Goal: Task Accomplishment & Management: Manage account settings

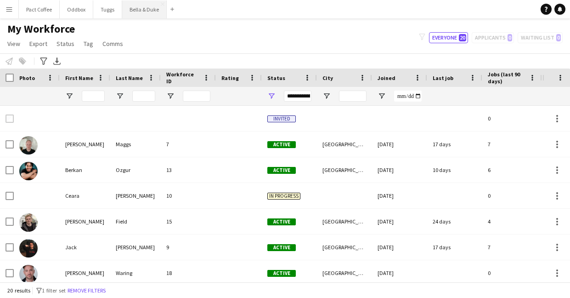
click at [151, 13] on button "Bella & Duke Close" at bounding box center [144, 9] width 45 height 18
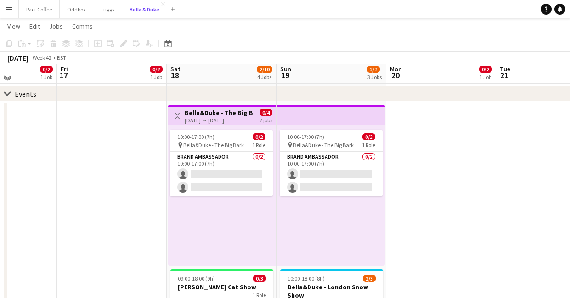
scroll to position [40, 0]
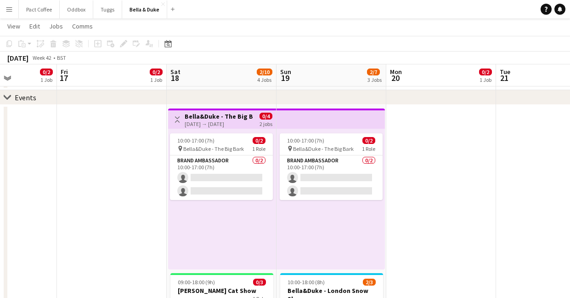
click at [225, 126] on div "[DATE] → [DATE]" at bounding box center [219, 123] width 68 height 7
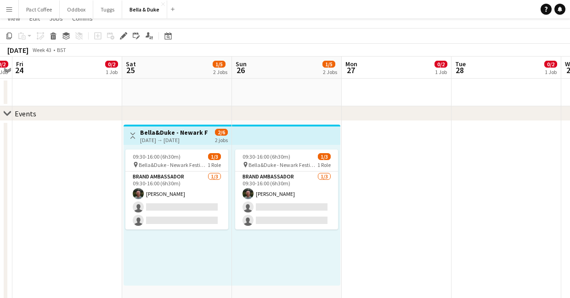
scroll to position [0, 0]
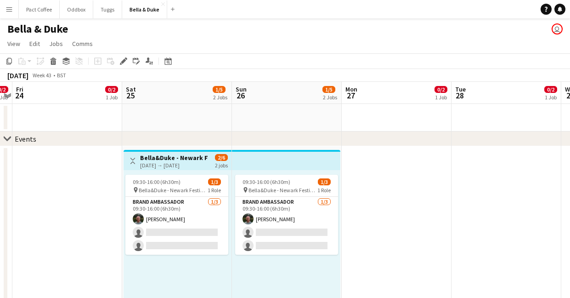
click at [176, 163] on div "[DATE] → [DATE]" at bounding box center [174, 165] width 68 height 7
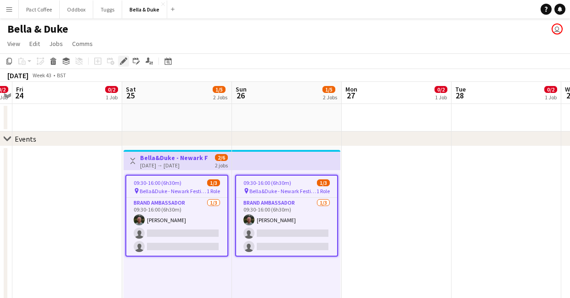
click at [120, 59] on icon "Edit" at bounding box center [123, 60] width 7 height 7
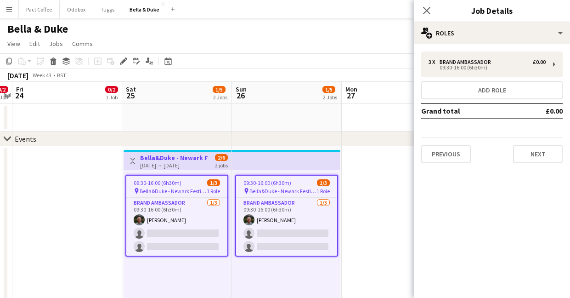
click at [174, 166] on div "[DATE] → [DATE]" at bounding box center [174, 165] width 68 height 7
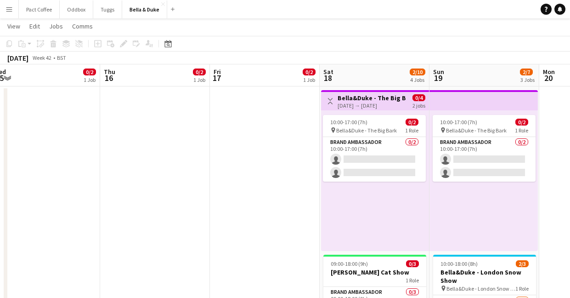
scroll to position [0, 355]
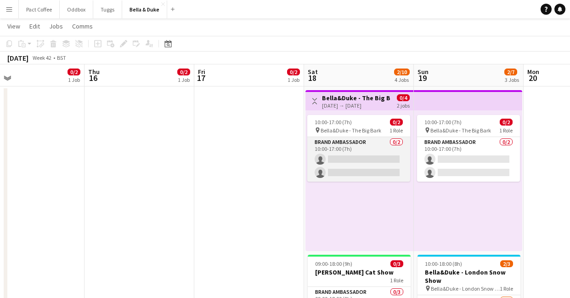
click at [359, 157] on app-card-role "Brand Ambassador 0/2 10:00-17:00 (7h) single-neutral-actions single-neutral-act…" at bounding box center [358, 159] width 103 height 45
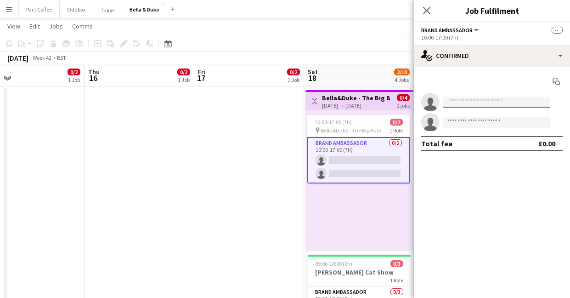
click at [464, 106] on input at bounding box center [497, 102] width 107 height 11
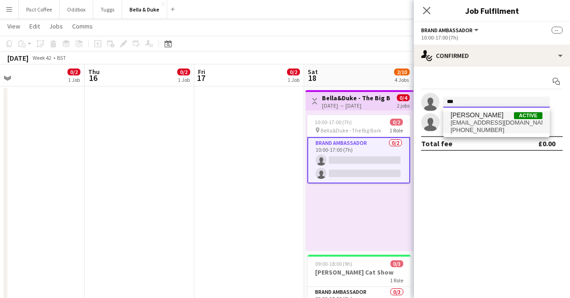
type input "***"
click at [482, 119] on span "[EMAIL_ADDRESS][DOMAIN_NAME]" at bounding box center [497, 122] width 92 height 7
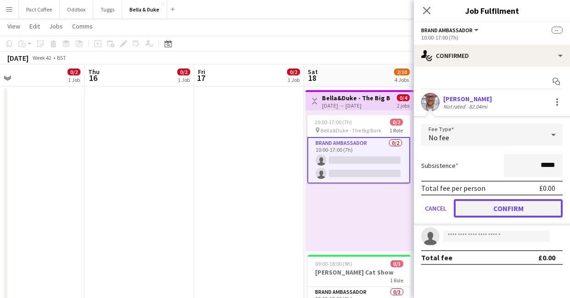
click at [493, 208] on button "Confirm" at bounding box center [508, 208] width 109 height 18
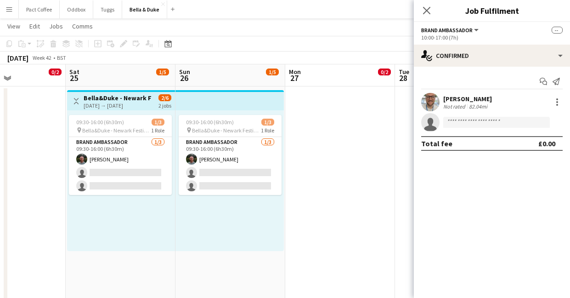
scroll to position [0, 245]
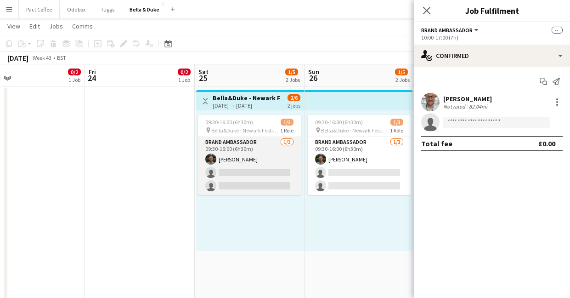
click at [250, 173] on app-card-role "Brand Ambassador [DATE] 09:30-16:00 (6h30m) [PERSON_NAME] single-neutral-action…" at bounding box center [249, 166] width 103 height 58
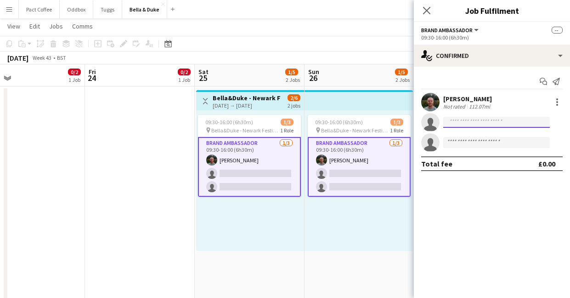
click at [483, 126] on input at bounding box center [497, 122] width 107 height 11
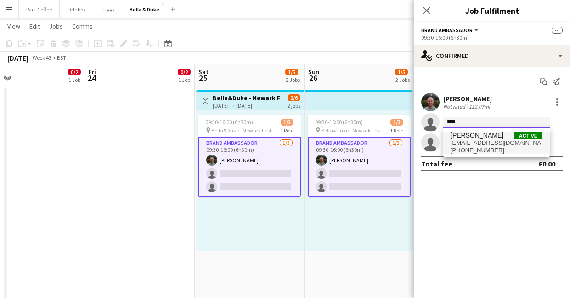
type input "****"
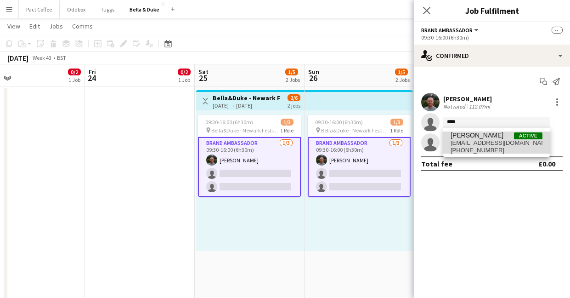
click at [484, 145] on span "[EMAIL_ADDRESS][DOMAIN_NAME]" at bounding box center [497, 142] width 92 height 7
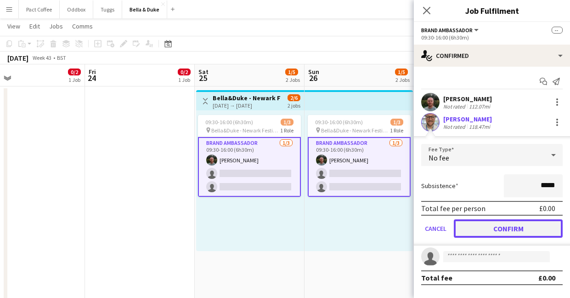
click at [488, 224] on button "Confirm" at bounding box center [508, 228] width 109 height 18
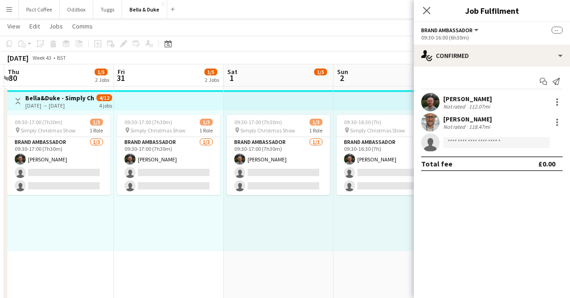
scroll to position [0, 333]
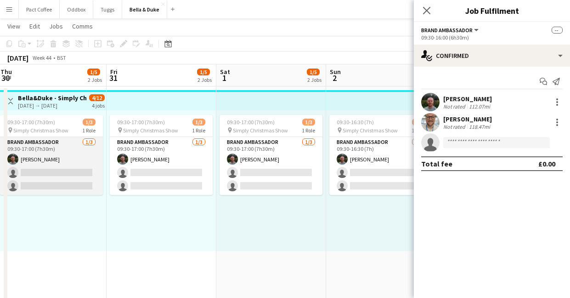
click at [34, 177] on app-card-role "Brand Ambassador [DATE] 09:30-17:00 (7h30m) [PERSON_NAME] single-neutral-action…" at bounding box center [51, 166] width 103 height 58
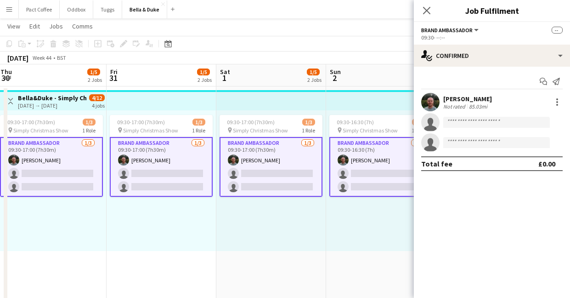
click at [34, 177] on app-card-role "Brand Ambassador [DATE] 09:30-17:00 (7h30m) [PERSON_NAME] single-neutral-action…" at bounding box center [51, 167] width 103 height 60
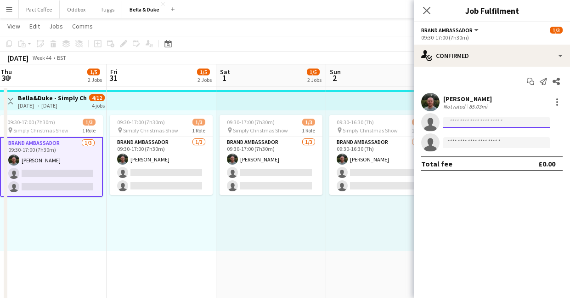
click at [494, 121] on input at bounding box center [497, 122] width 107 height 11
type input "****"
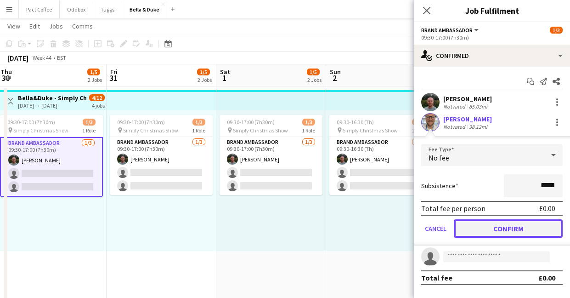
click at [535, 232] on button "Confirm" at bounding box center [508, 228] width 109 height 18
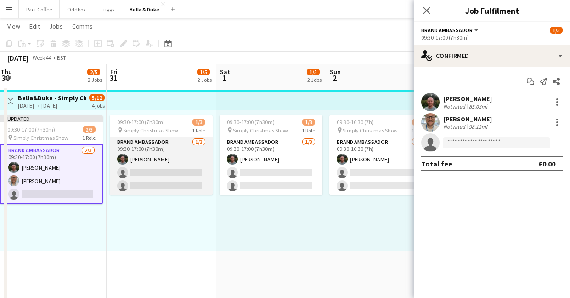
click at [188, 170] on app-card-role "Brand Ambassador [DATE] 09:30-17:00 (7h30m) [PERSON_NAME] single-neutral-action…" at bounding box center [161, 166] width 103 height 58
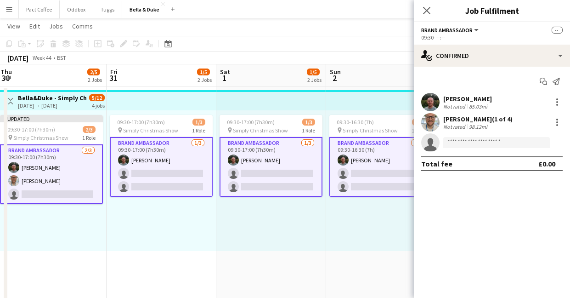
click at [249, 175] on app-card-role "Brand Ambassador [DATE] 09:30-17:00 (7h30m) [PERSON_NAME] single-neutral-action…" at bounding box center [271, 167] width 103 height 60
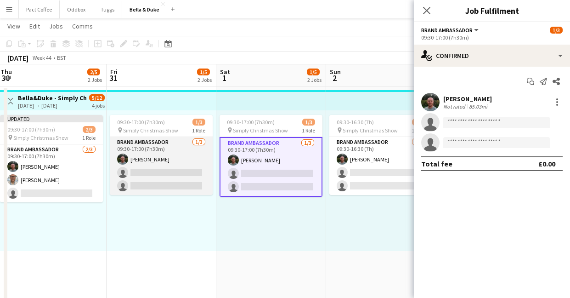
click at [163, 179] on app-card-role "Brand Ambassador [DATE] 09:30-17:00 (7h30m) [PERSON_NAME] single-neutral-action…" at bounding box center [161, 166] width 103 height 58
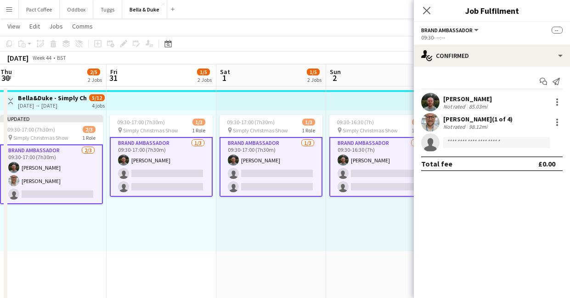
click at [163, 175] on app-card-role "Brand Ambassador [DATE] 09:30-17:00 (7h30m) [PERSON_NAME] single-neutral-action…" at bounding box center [161, 167] width 103 height 60
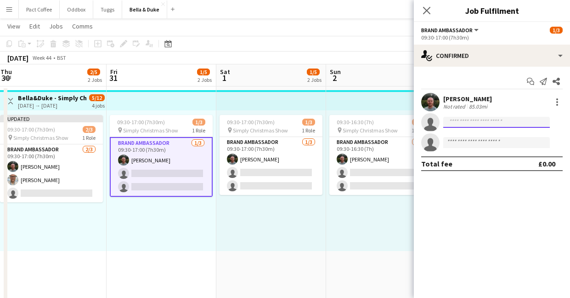
click at [455, 121] on input at bounding box center [497, 122] width 107 height 11
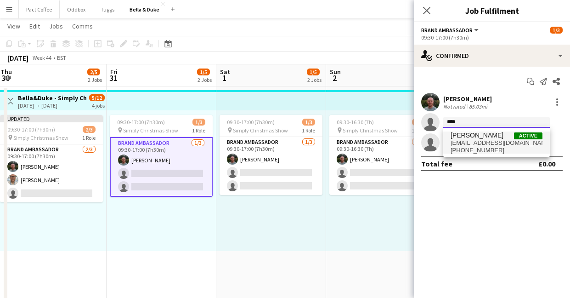
type input "****"
click at [468, 147] on span "[PHONE_NUMBER]" at bounding box center [497, 150] width 92 height 7
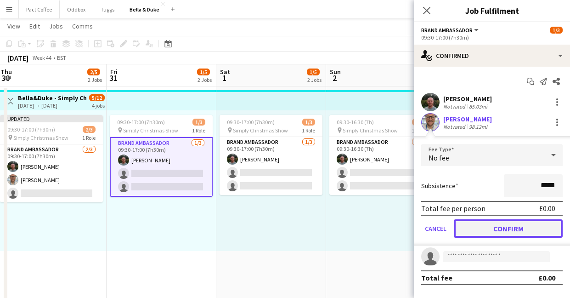
click at [486, 233] on button "Confirm" at bounding box center [508, 228] width 109 height 18
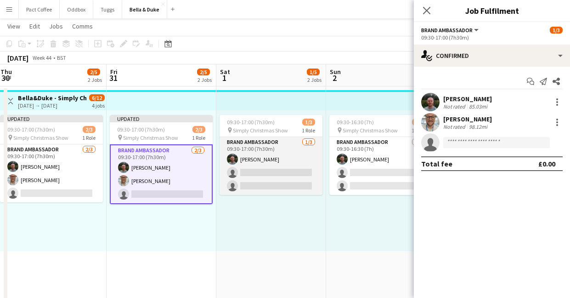
click at [296, 170] on app-card-role "Brand Ambassador [DATE] 09:30-17:00 (7h30m) [PERSON_NAME] single-neutral-action…" at bounding box center [271, 166] width 103 height 58
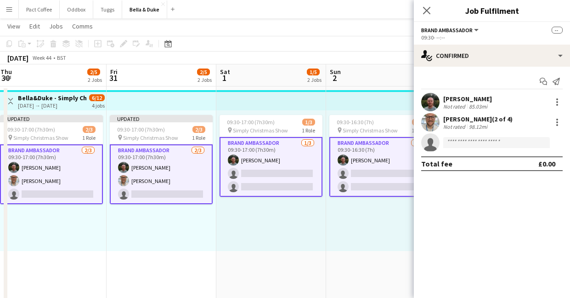
click at [296, 170] on app-card-role "Brand Ambassador [DATE] 09:30-17:00 (7h30m) [PERSON_NAME] single-neutral-action…" at bounding box center [271, 167] width 103 height 60
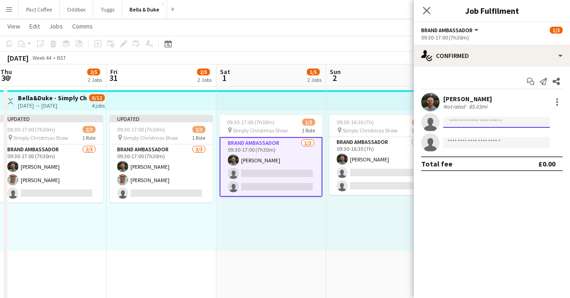
click at [507, 120] on input at bounding box center [497, 122] width 107 height 11
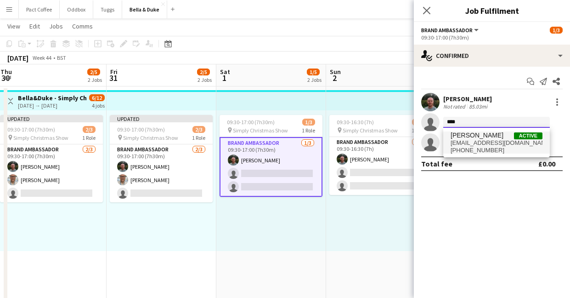
type input "****"
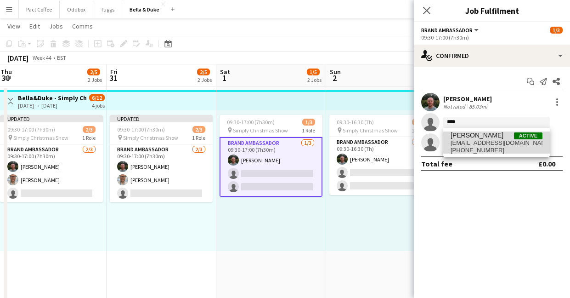
click at [501, 144] on span "[EMAIL_ADDRESS][DOMAIN_NAME]" at bounding box center [497, 142] width 92 height 7
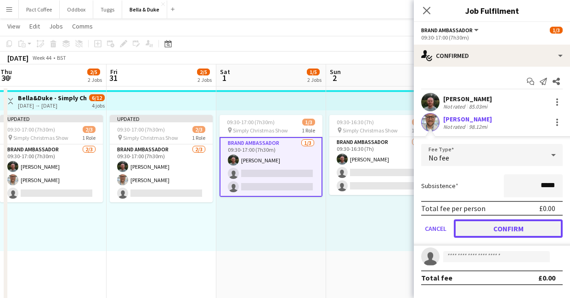
click at [517, 225] on button "Confirm" at bounding box center [508, 228] width 109 height 18
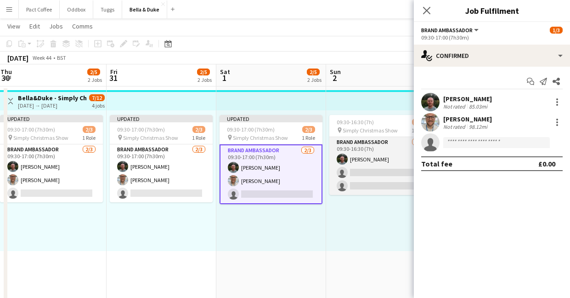
click at [379, 167] on app-card-role "Brand Ambassador [DATE] 09:30-16:30 (7h) [PERSON_NAME] single-neutral-actions s…" at bounding box center [381, 166] width 103 height 58
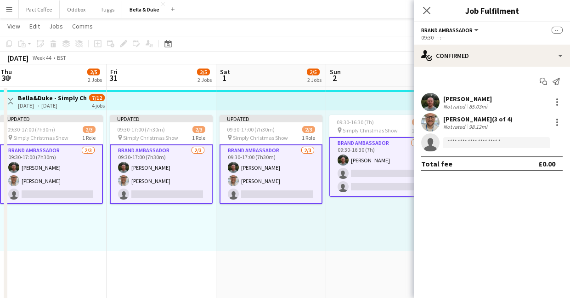
click at [379, 172] on app-card-role "Brand Ambassador [DATE] 09:30-16:30 (7h) [PERSON_NAME] single-neutral-actions s…" at bounding box center [381, 167] width 103 height 60
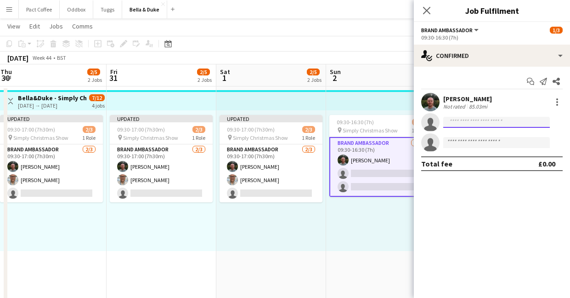
click at [492, 118] on input at bounding box center [497, 122] width 107 height 11
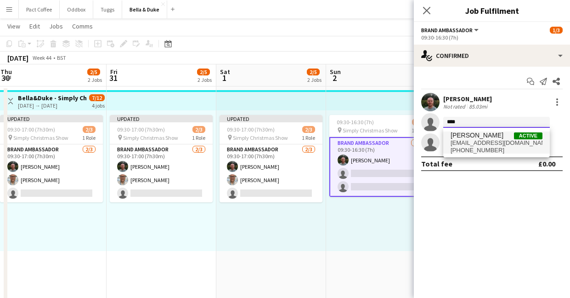
type input "****"
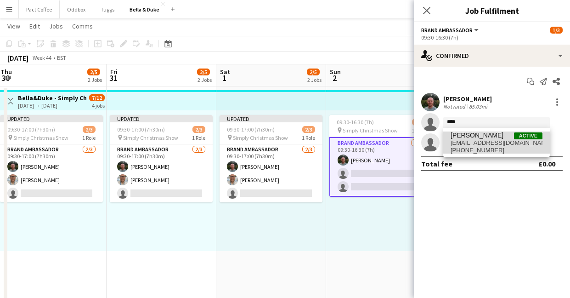
click at [482, 142] on span "[EMAIL_ADDRESS][DOMAIN_NAME]" at bounding box center [497, 142] width 92 height 7
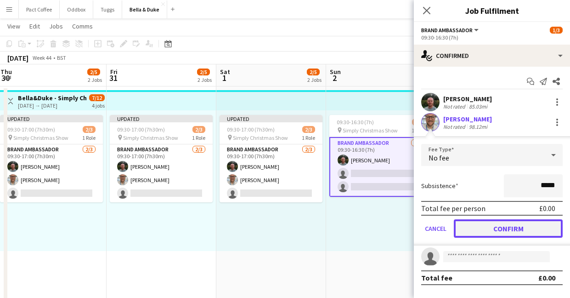
click at [493, 230] on button "Confirm" at bounding box center [508, 228] width 109 height 18
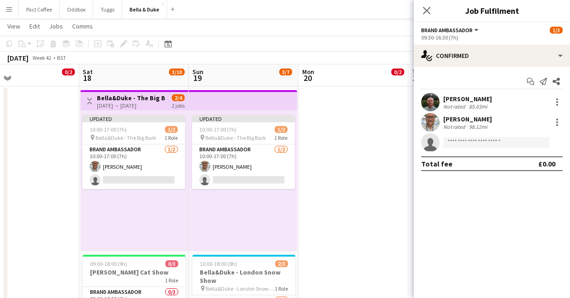
scroll to position [0, 200]
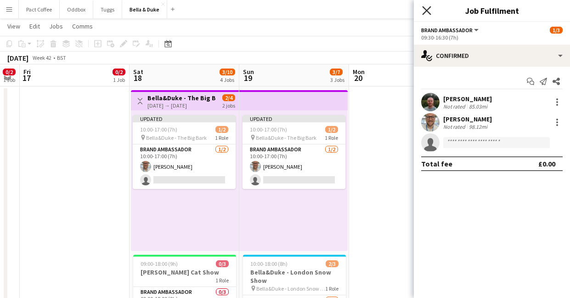
click at [428, 13] on icon "Close pop-in" at bounding box center [426, 10] width 9 height 9
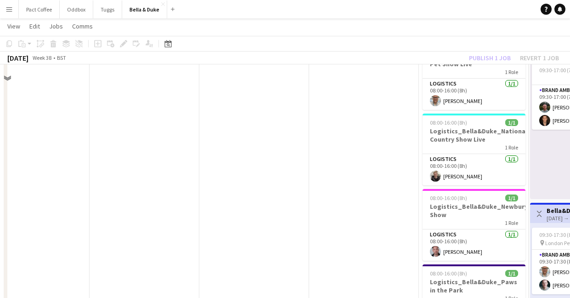
scroll to position [0, 0]
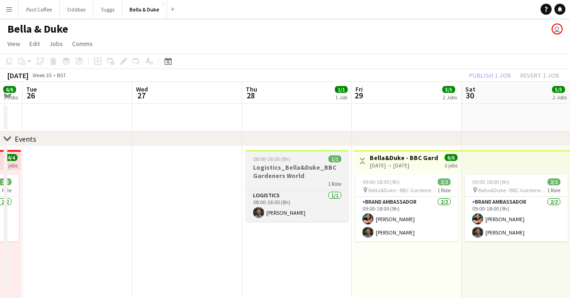
click at [267, 171] on h3 "Logistics_Bella&Duke_BBC Gardeners World" at bounding box center [297, 171] width 103 height 17
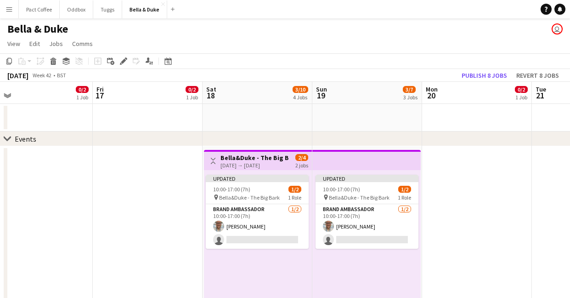
scroll to position [0, 351]
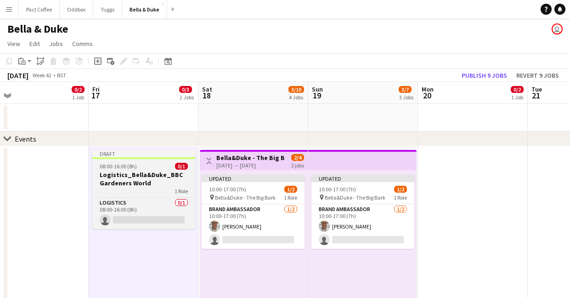
click at [152, 169] on div "08:00-16:00 (8h) 0/1" at bounding box center [143, 166] width 103 height 7
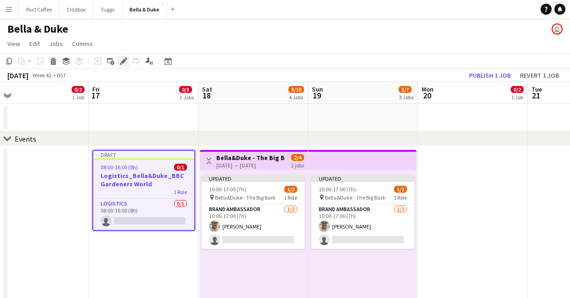
click at [123, 61] on icon at bounding box center [123, 61] width 5 height 5
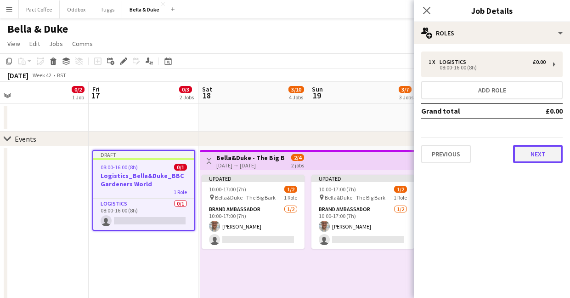
click at [545, 158] on button "Next" at bounding box center [538, 154] width 50 height 18
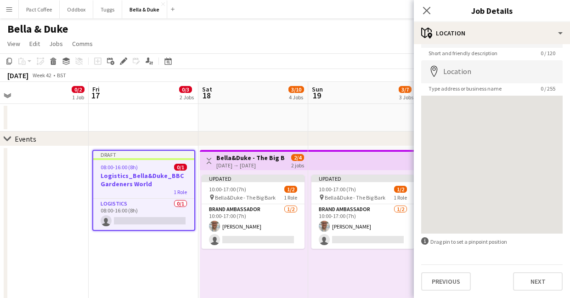
scroll to position [0, 0]
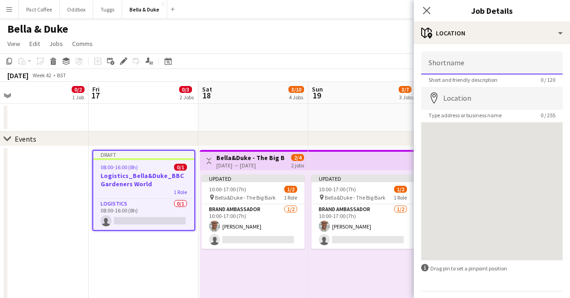
click at [461, 61] on input "Shortname" at bounding box center [492, 62] width 142 height 23
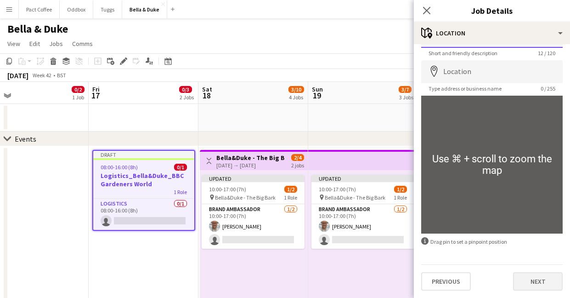
type input "**********"
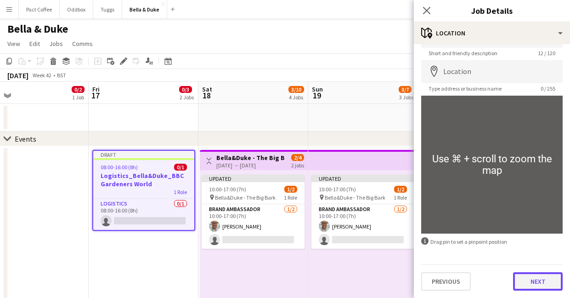
click at [532, 279] on button "Next" at bounding box center [538, 281] width 50 height 18
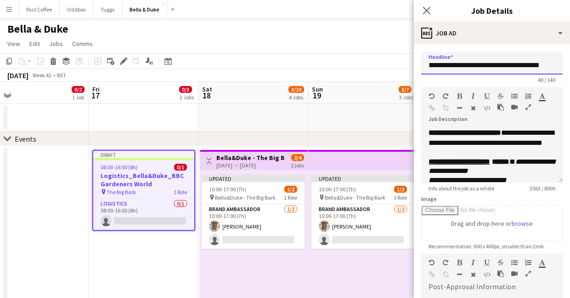
scroll to position [0, 8]
drag, startPoint x: 499, startPoint y: 65, endPoint x: 611, endPoint y: 62, distance: 112.7
type input "**********"
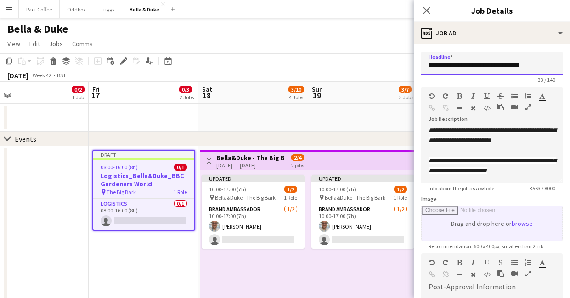
scroll to position [156, 0]
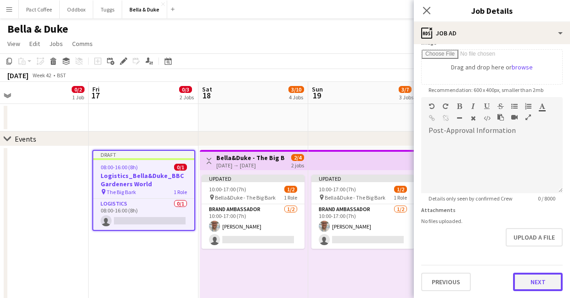
click at [530, 281] on button "Next" at bounding box center [538, 282] width 50 height 18
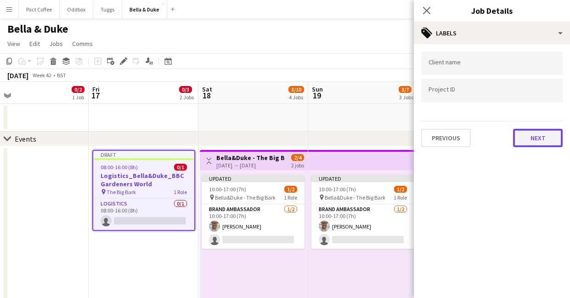
click at [530, 136] on button "Next" at bounding box center [538, 138] width 50 height 18
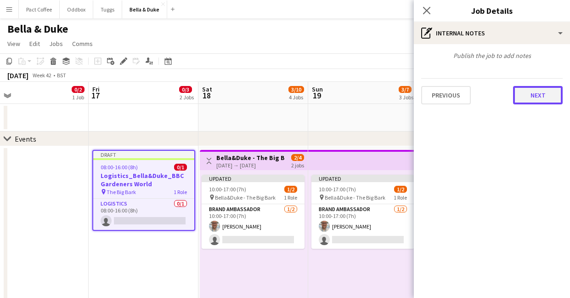
click at [531, 93] on button "Next" at bounding box center [538, 95] width 50 height 18
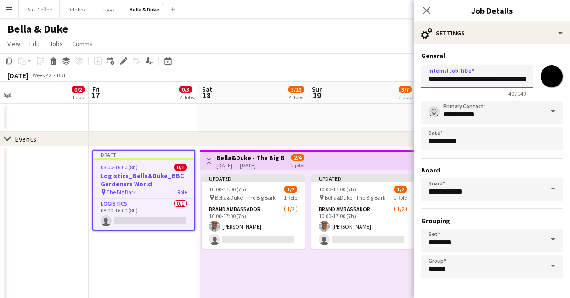
scroll to position [0, 38]
drag, startPoint x: 498, startPoint y: 80, endPoint x: 613, endPoint y: 80, distance: 114.4
type input "**********"
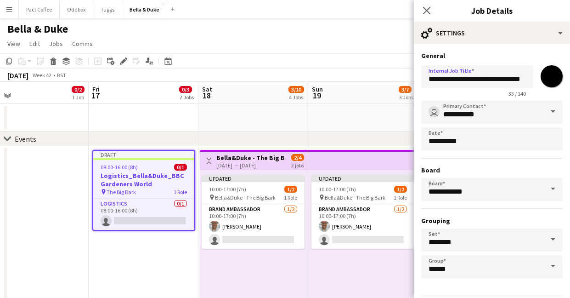
click at [546, 81] on input "*******" at bounding box center [551, 76] width 33 height 33
type input "*******"
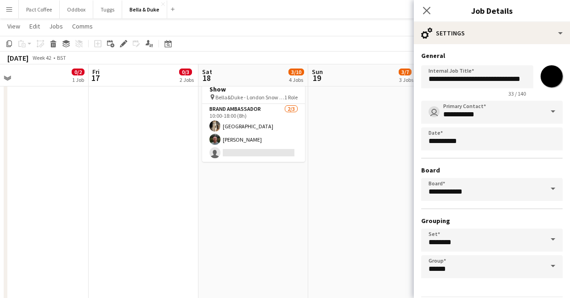
scroll to position [32, 0]
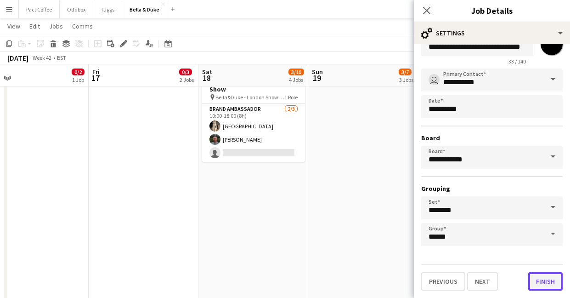
click at [532, 282] on button "Finish" at bounding box center [546, 281] width 34 height 18
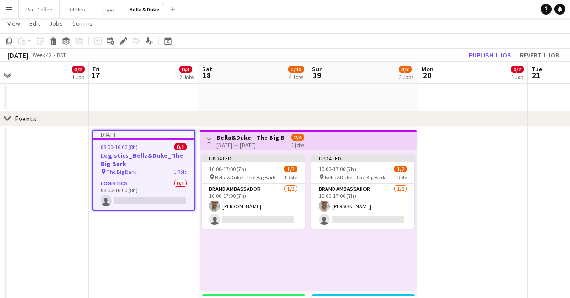
scroll to position [4, 0]
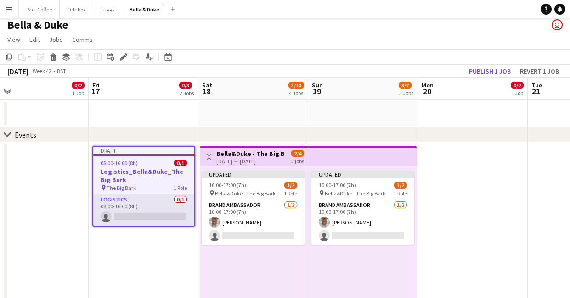
click at [141, 218] on app-card-role "Logistics 0/1 08:00-16:00 (8h) single-neutral-actions" at bounding box center [143, 209] width 101 height 31
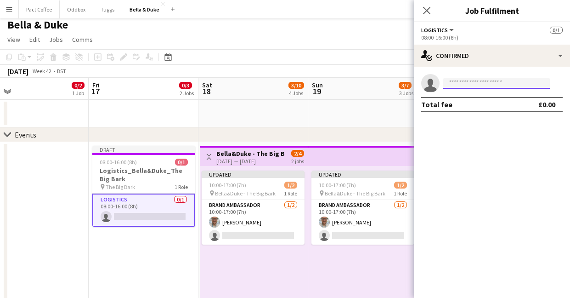
click at [461, 85] on input at bounding box center [497, 83] width 107 height 11
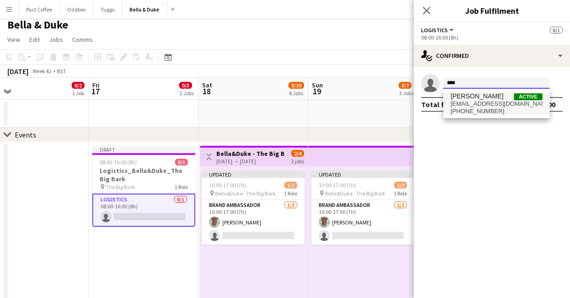
type input "****"
click at [483, 99] on span "[PERSON_NAME]" at bounding box center [477, 96] width 53 height 8
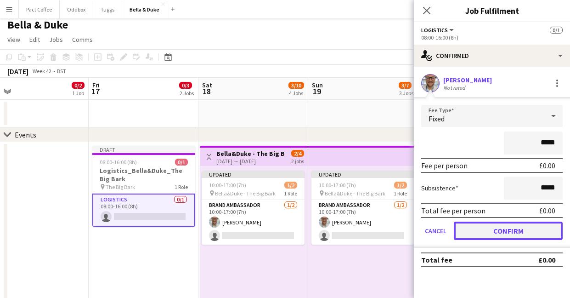
click at [497, 235] on button "Confirm" at bounding box center [508, 231] width 109 height 18
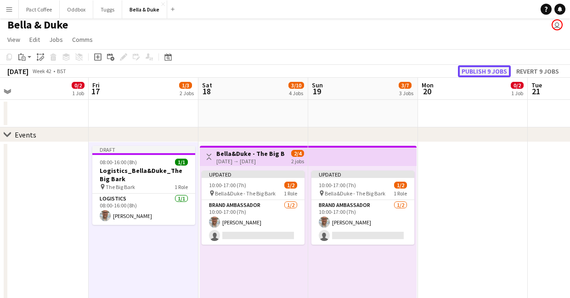
click at [483, 70] on button "Publish 9 jobs" at bounding box center [484, 71] width 53 height 12
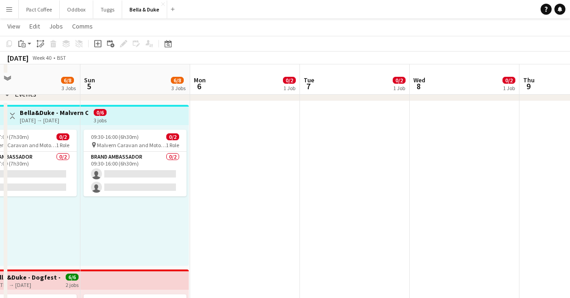
scroll to position [39, 0]
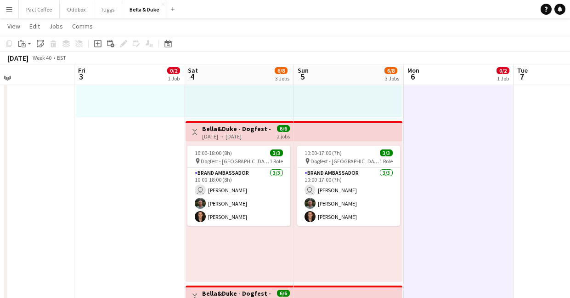
scroll to position [194, 0]
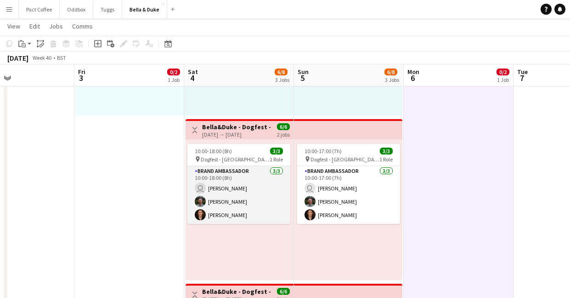
click at [228, 217] on app-card-role "Brand Ambassador [DATE] 10:00-18:00 (8h) user [PERSON_NAME] [PERSON_NAME] [PERS…" at bounding box center [239, 195] width 103 height 58
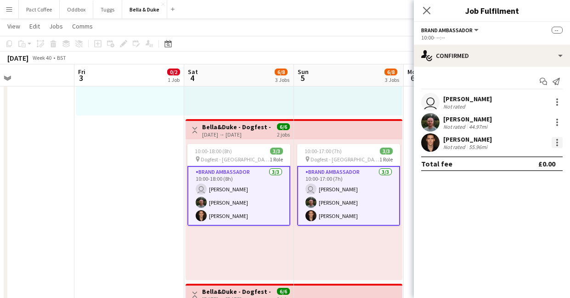
click at [556, 142] on div at bounding box center [557, 142] width 11 height 11
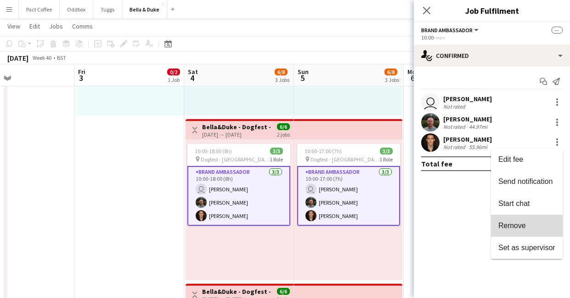
click at [518, 231] on button "Remove" at bounding box center [527, 226] width 72 height 22
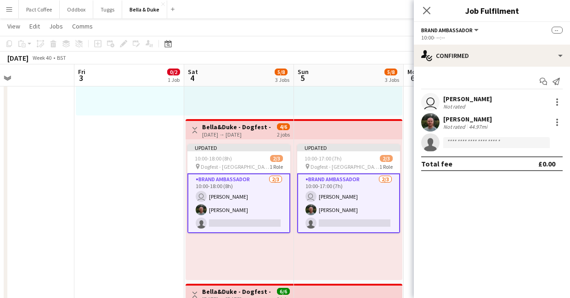
click at [145, 194] on app-date-cell "Toggle View [PERSON_NAME] - Malvern Caravan and Motorhome Show [DATE] → [DATE] …" at bounding box center [129, 282] width 110 height 662
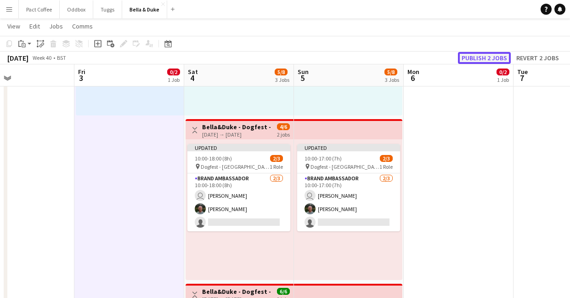
click at [484, 58] on button "Publish 2 jobs" at bounding box center [484, 58] width 53 height 12
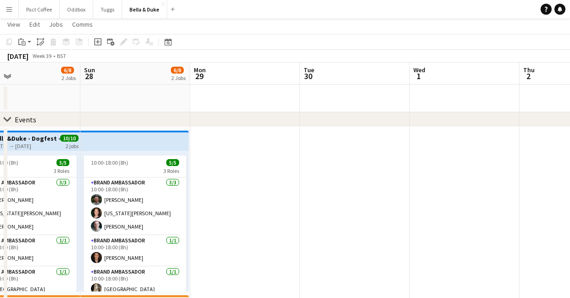
scroll to position [0, 0]
